Goal: Information Seeking & Learning: Check status

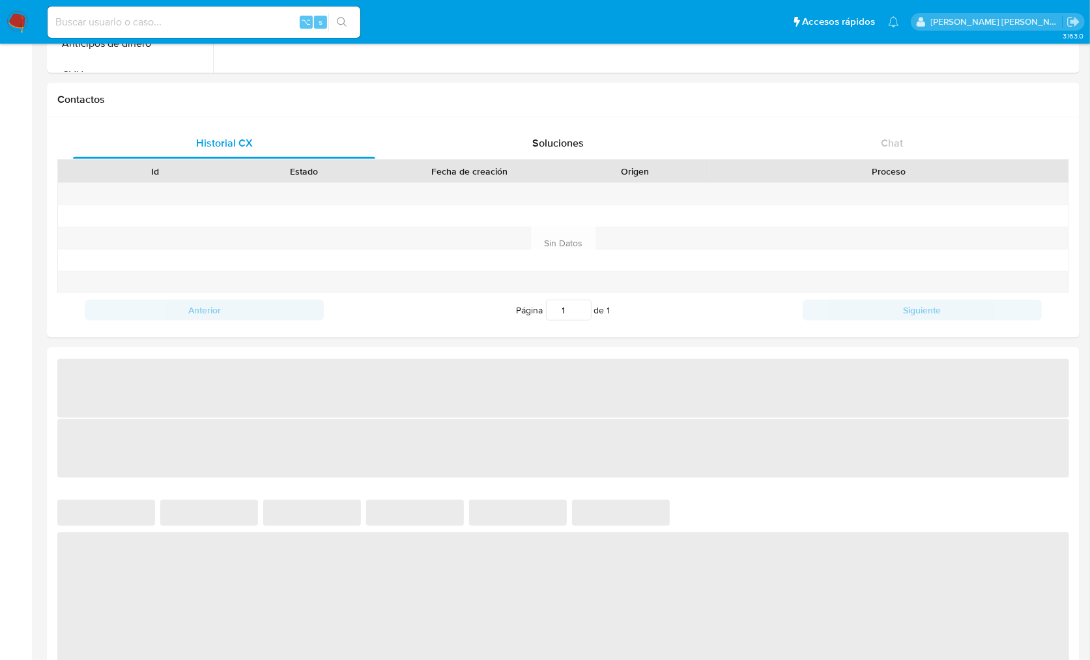
select select "10"
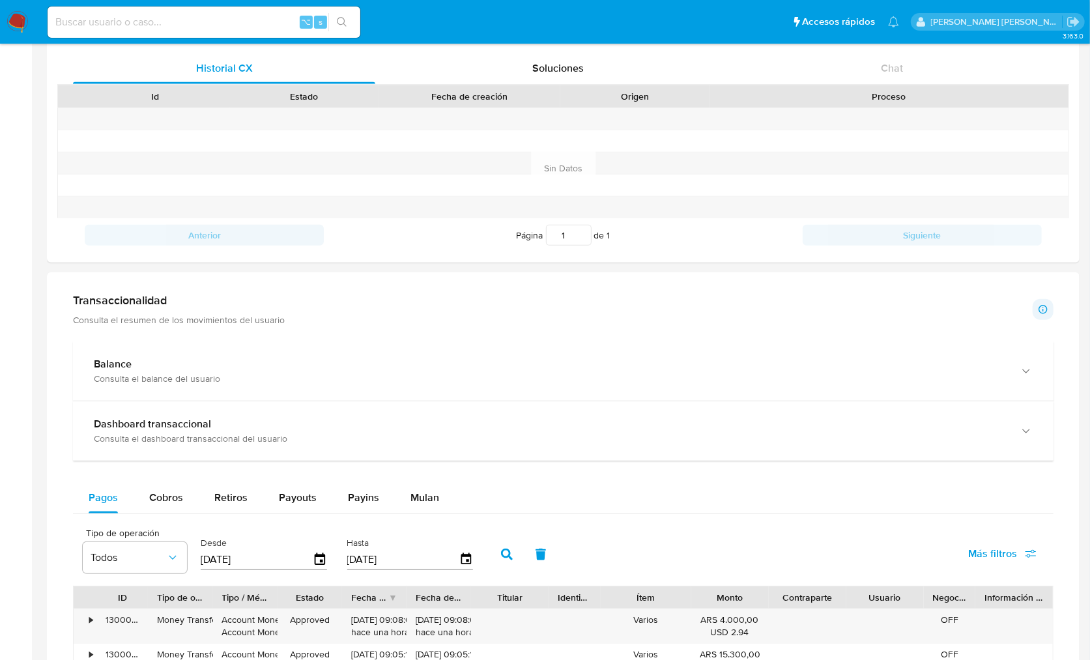
scroll to position [442, 0]
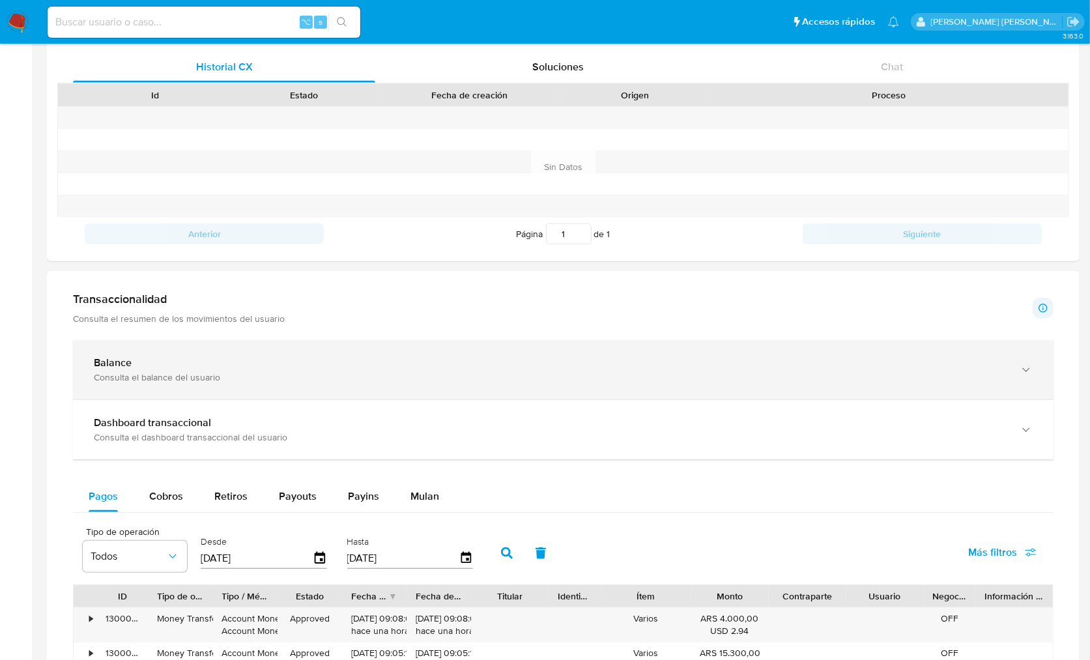
click at [414, 394] on div "Balance Consulta el balance del usuario" at bounding box center [563, 369] width 981 height 59
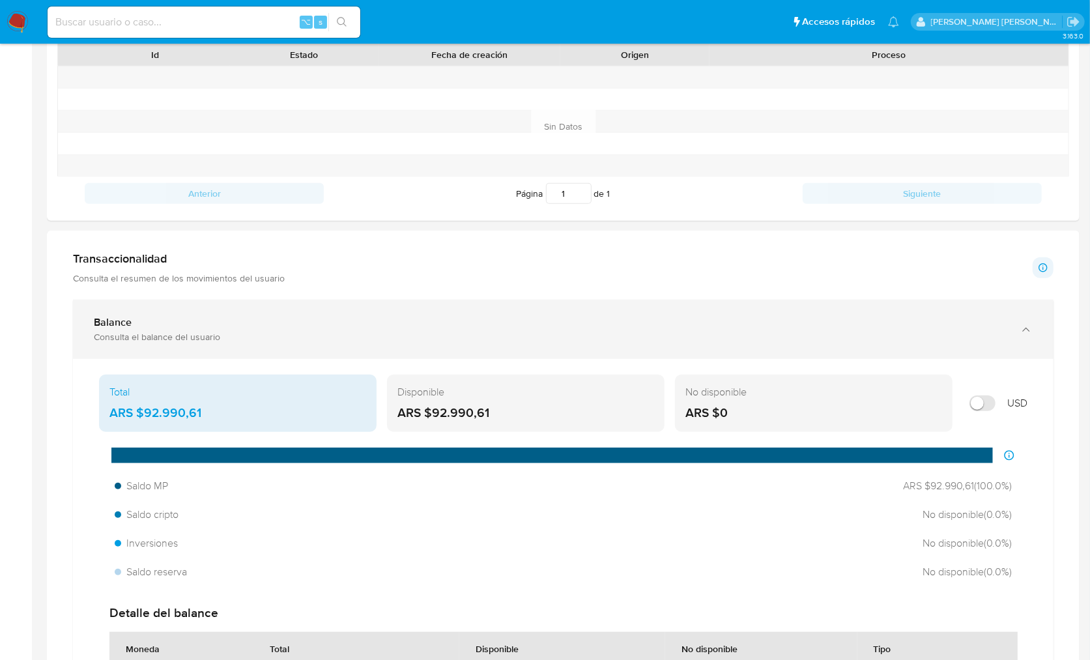
scroll to position [480, 0]
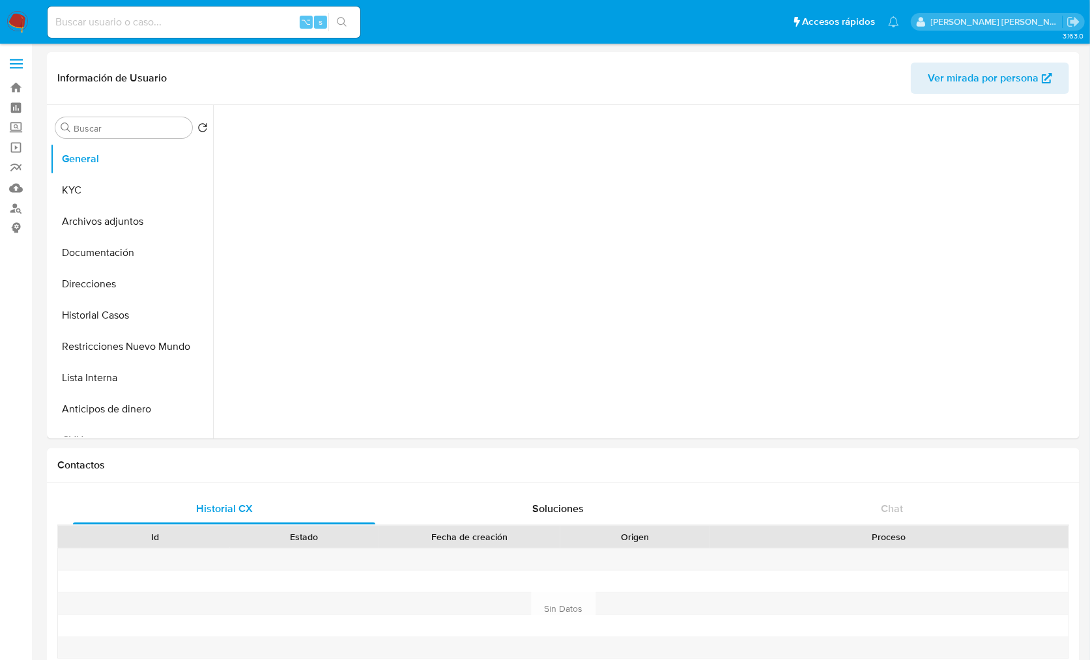
select select "10"
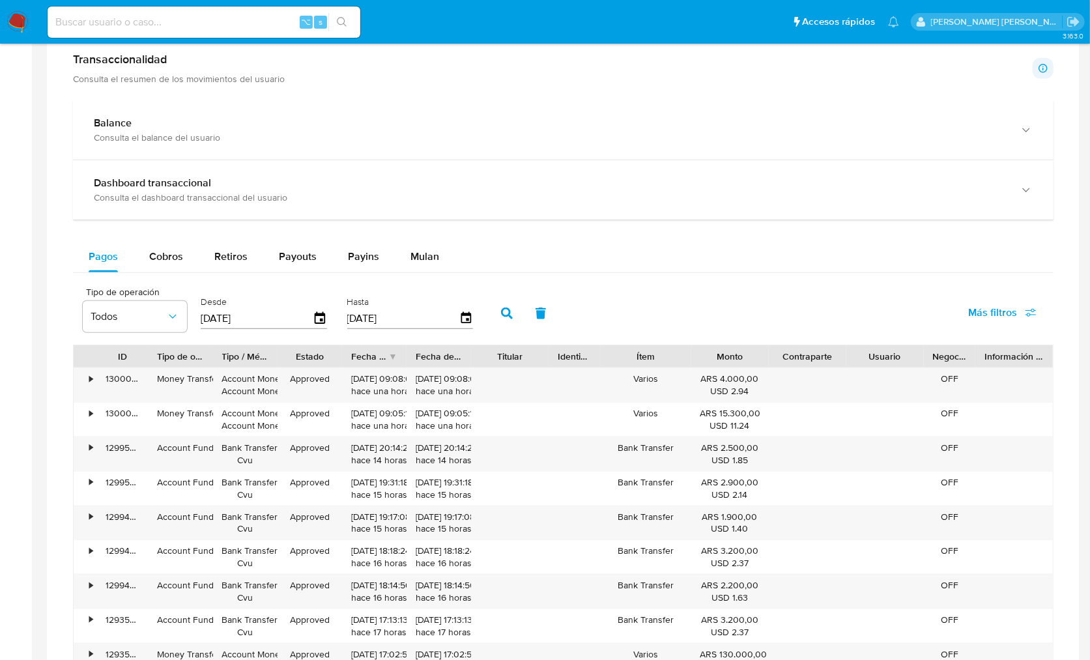
scroll to position [705, 0]
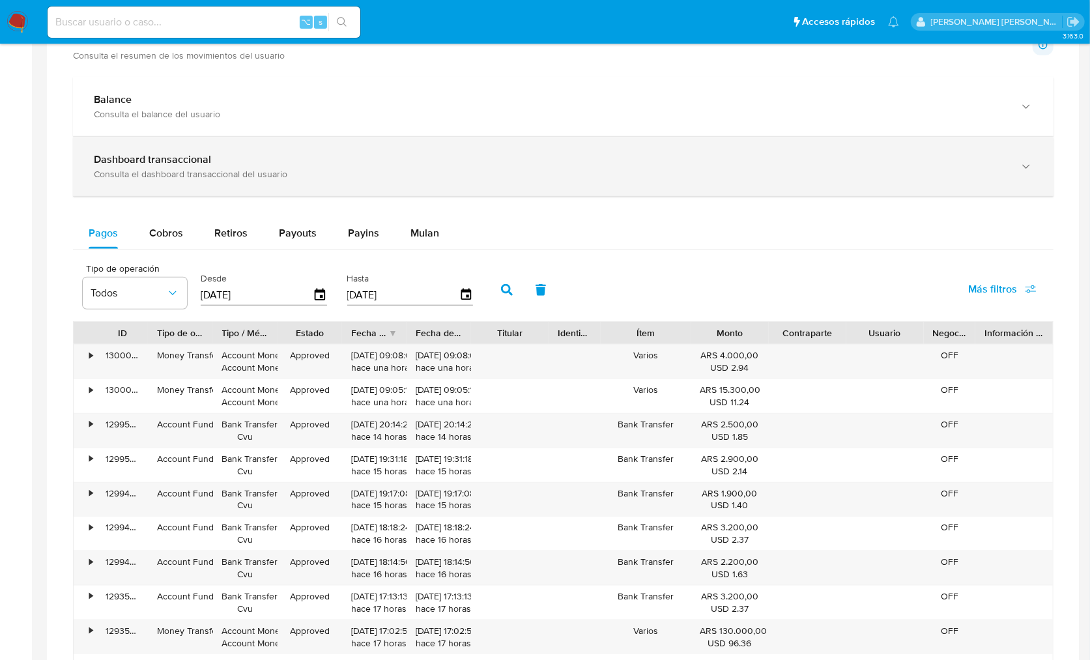
click at [580, 179] on div "Dashboard transaccional Consulta el dashboard transaccional del usuario" at bounding box center [563, 166] width 981 height 59
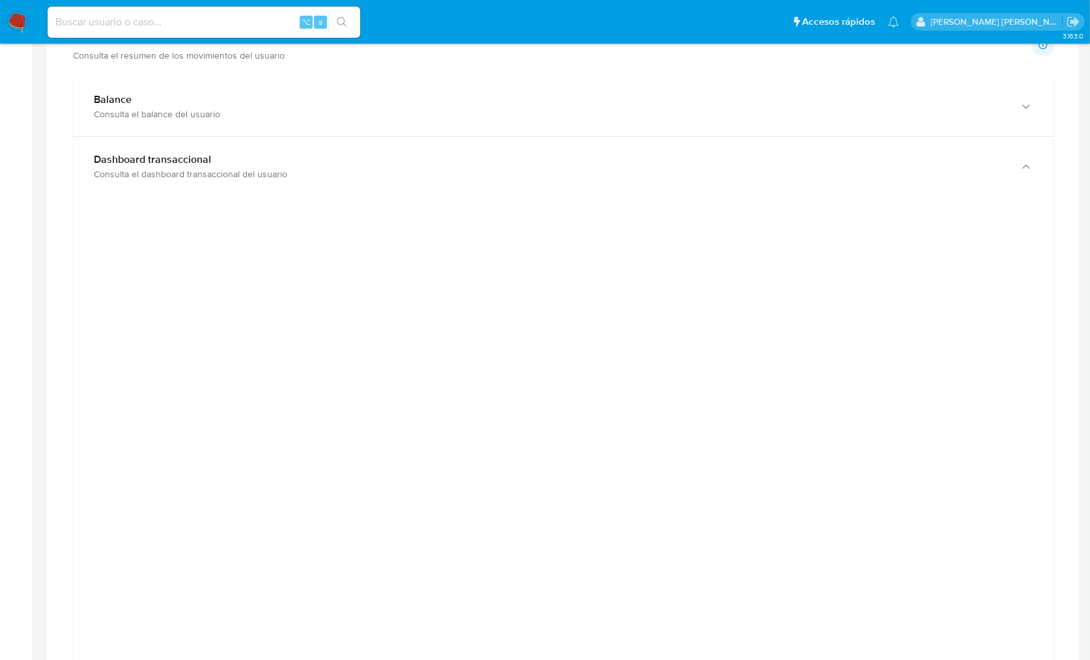
click at [139, 269] on div at bounding box center [563, 500] width 960 height 587
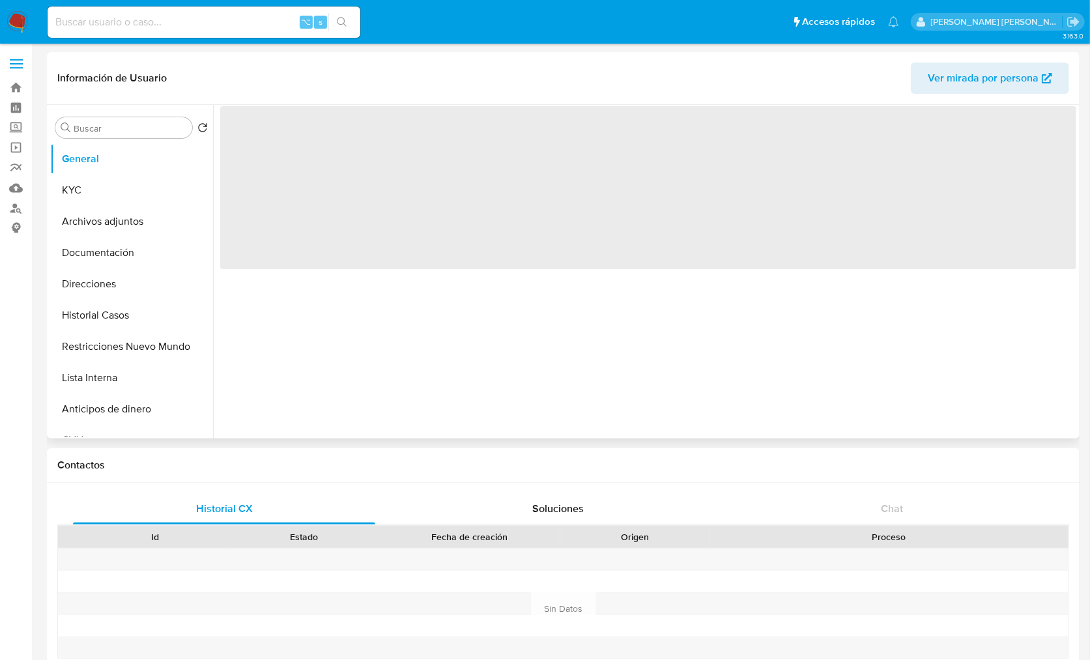
select select "10"
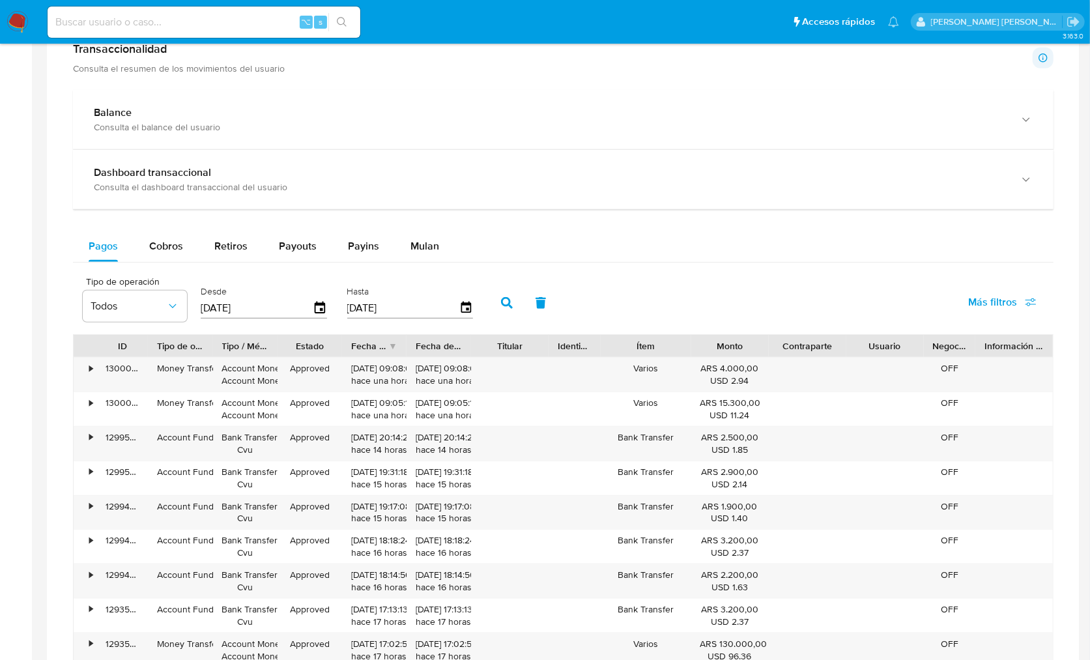
scroll to position [707, 0]
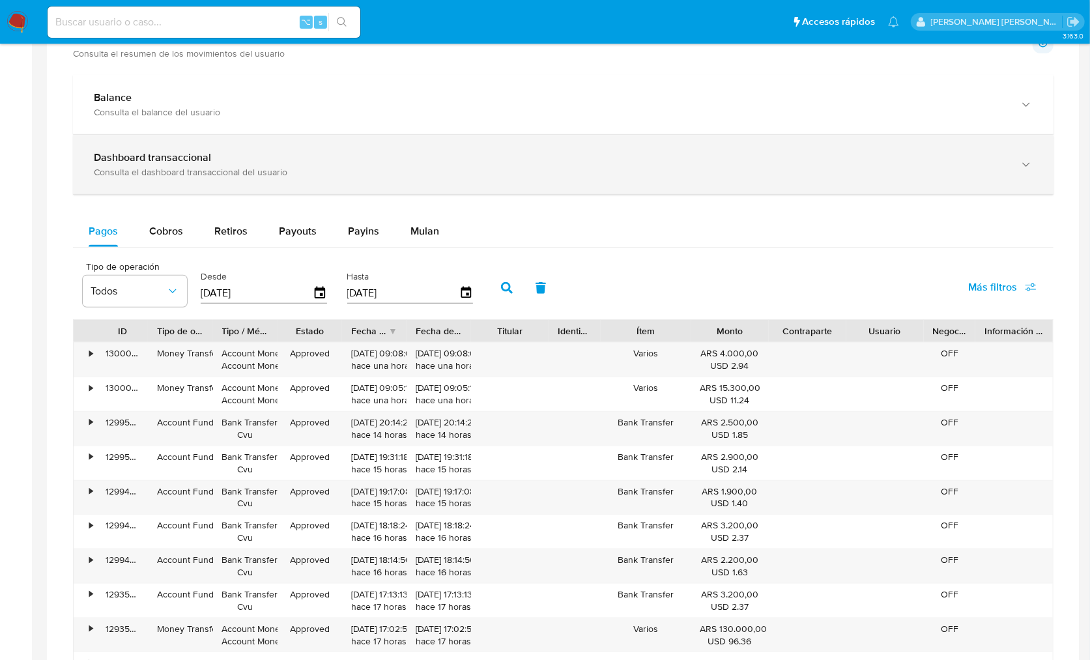
click at [577, 175] on div "Consulta el dashboard transaccional del usuario" at bounding box center [550, 172] width 913 height 12
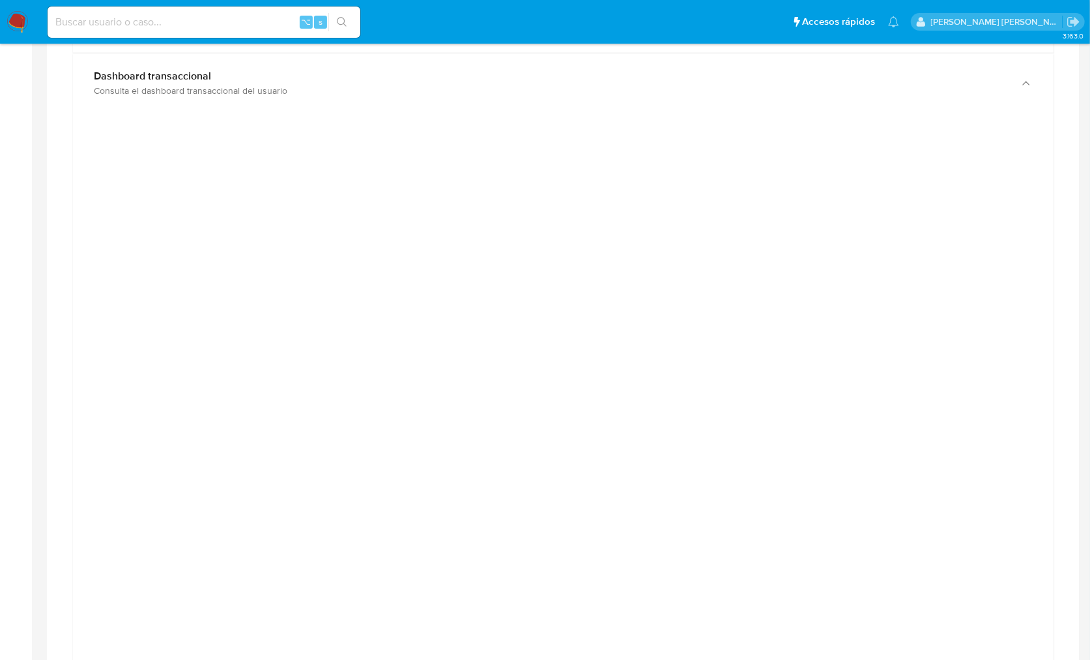
scroll to position [802, 0]
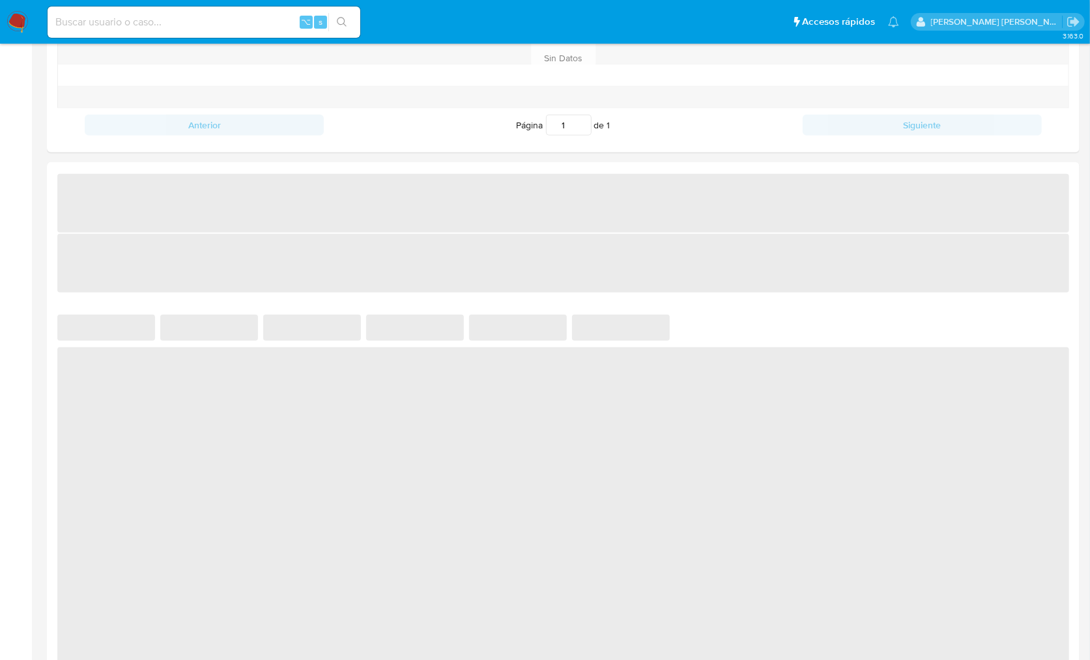
scroll to position [559, 0]
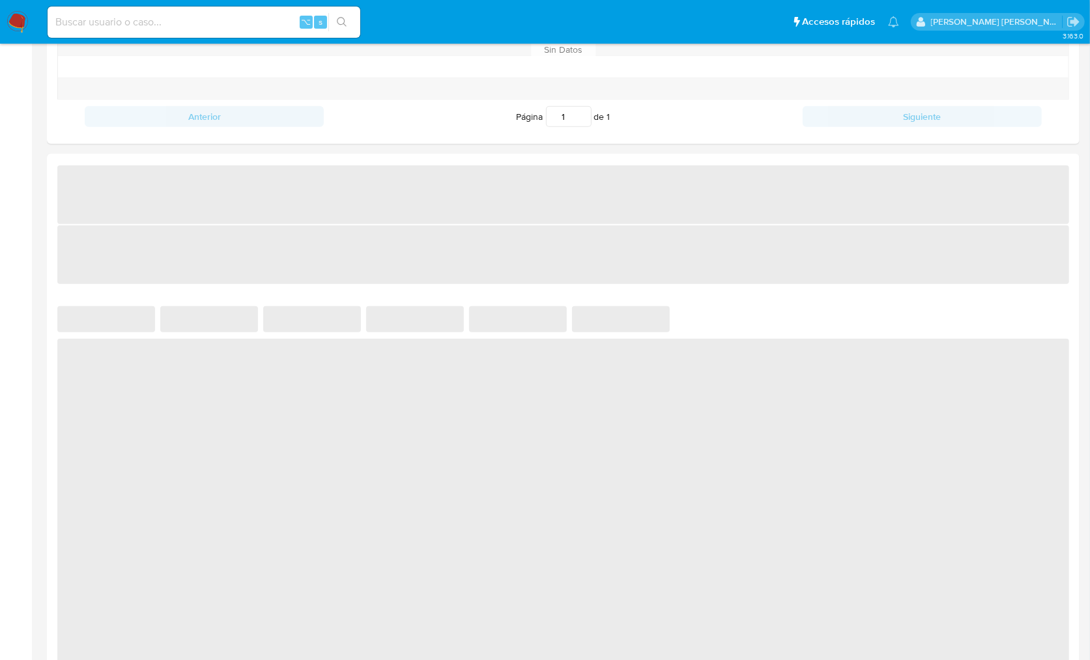
select select "10"
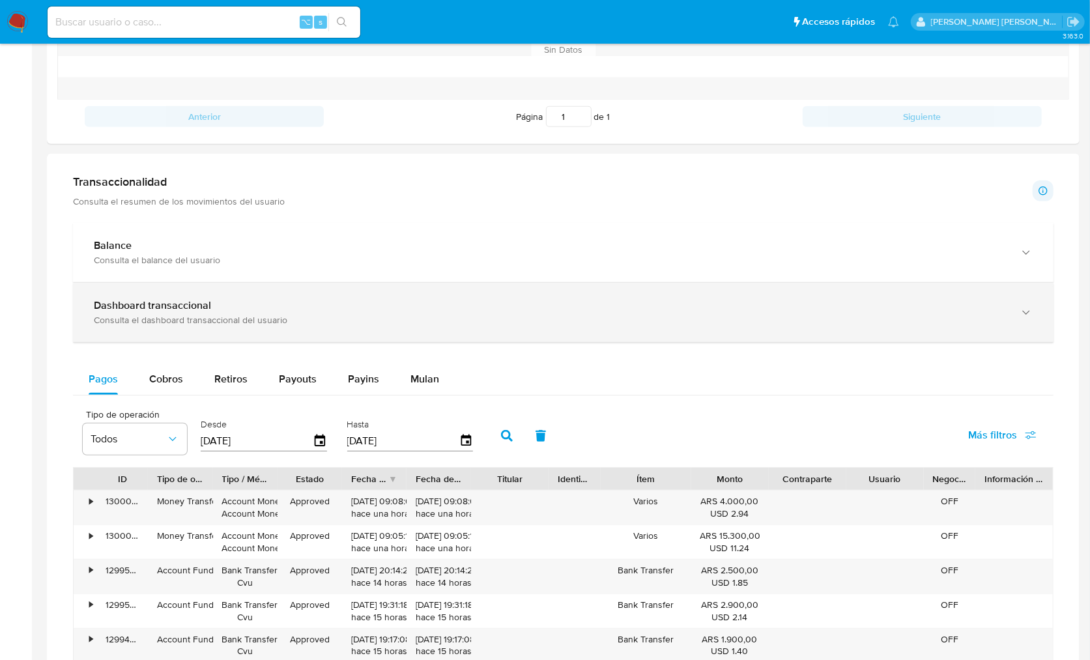
click at [320, 307] on div "Dashboard transaccional" at bounding box center [550, 305] width 913 height 13
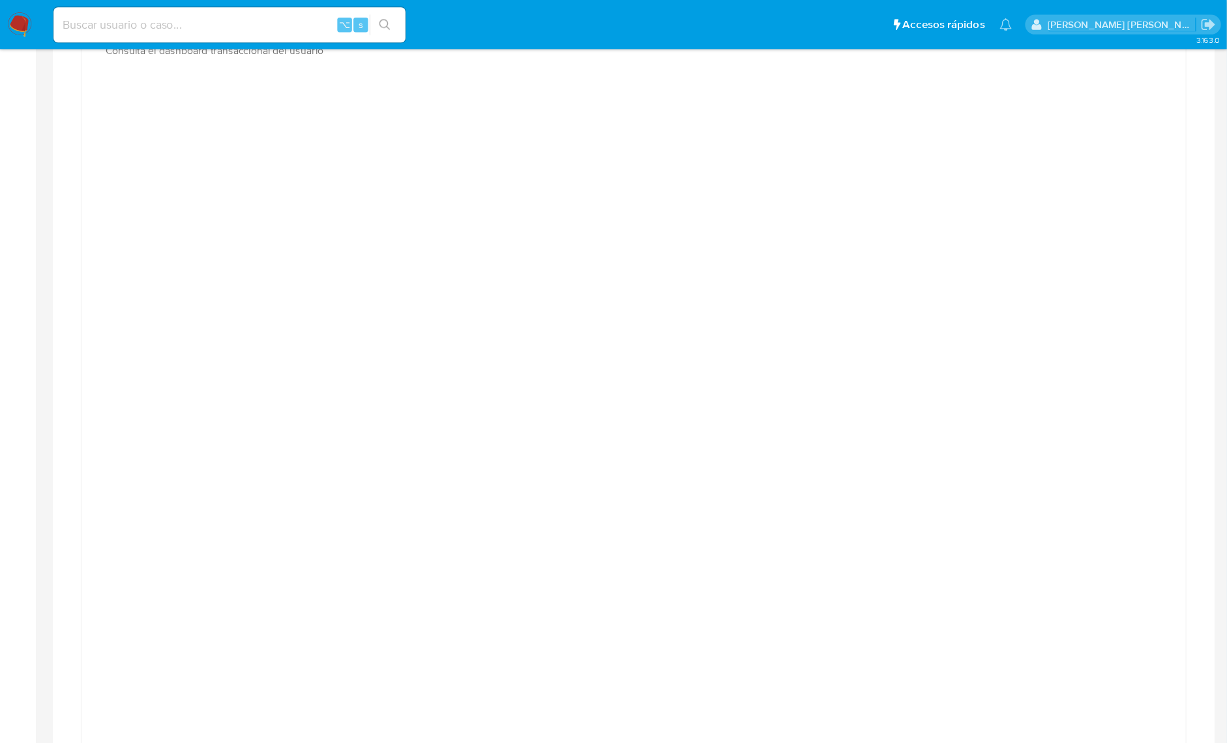
scroll to position [834, 0]
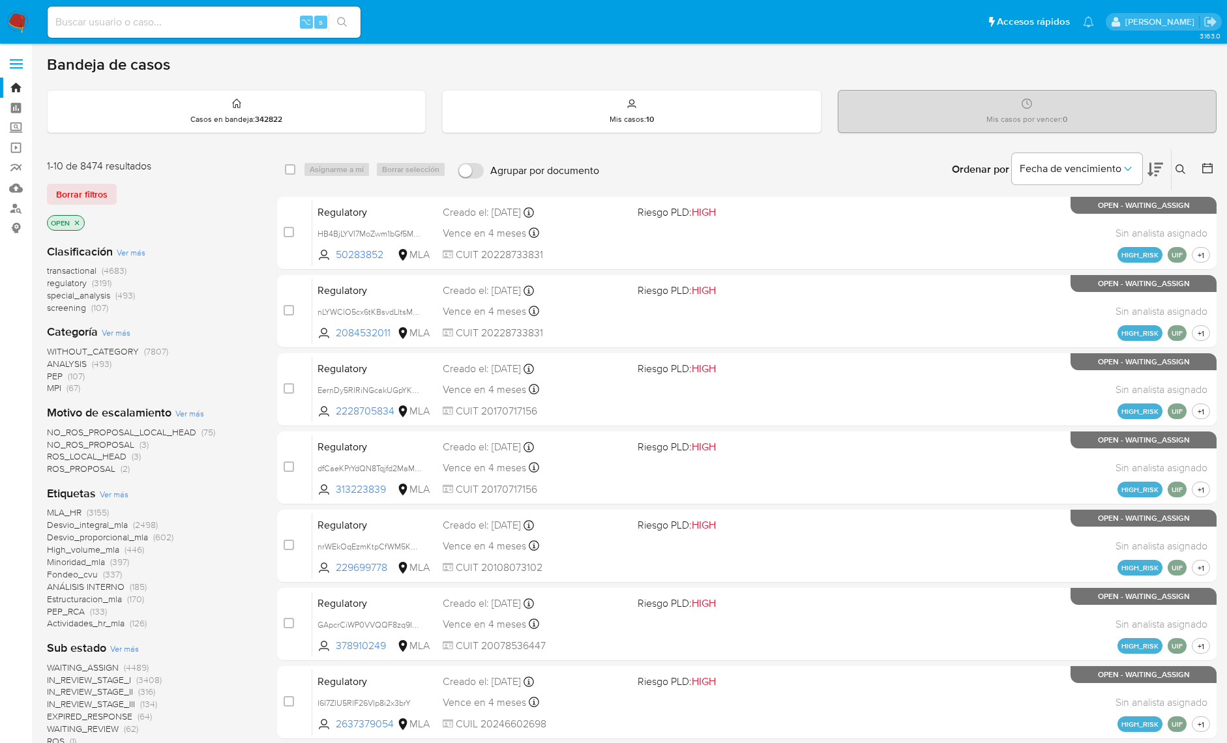
scroll to position [401, 0]
